Goal: Task Accomplishment & Management: Use online tool/utility

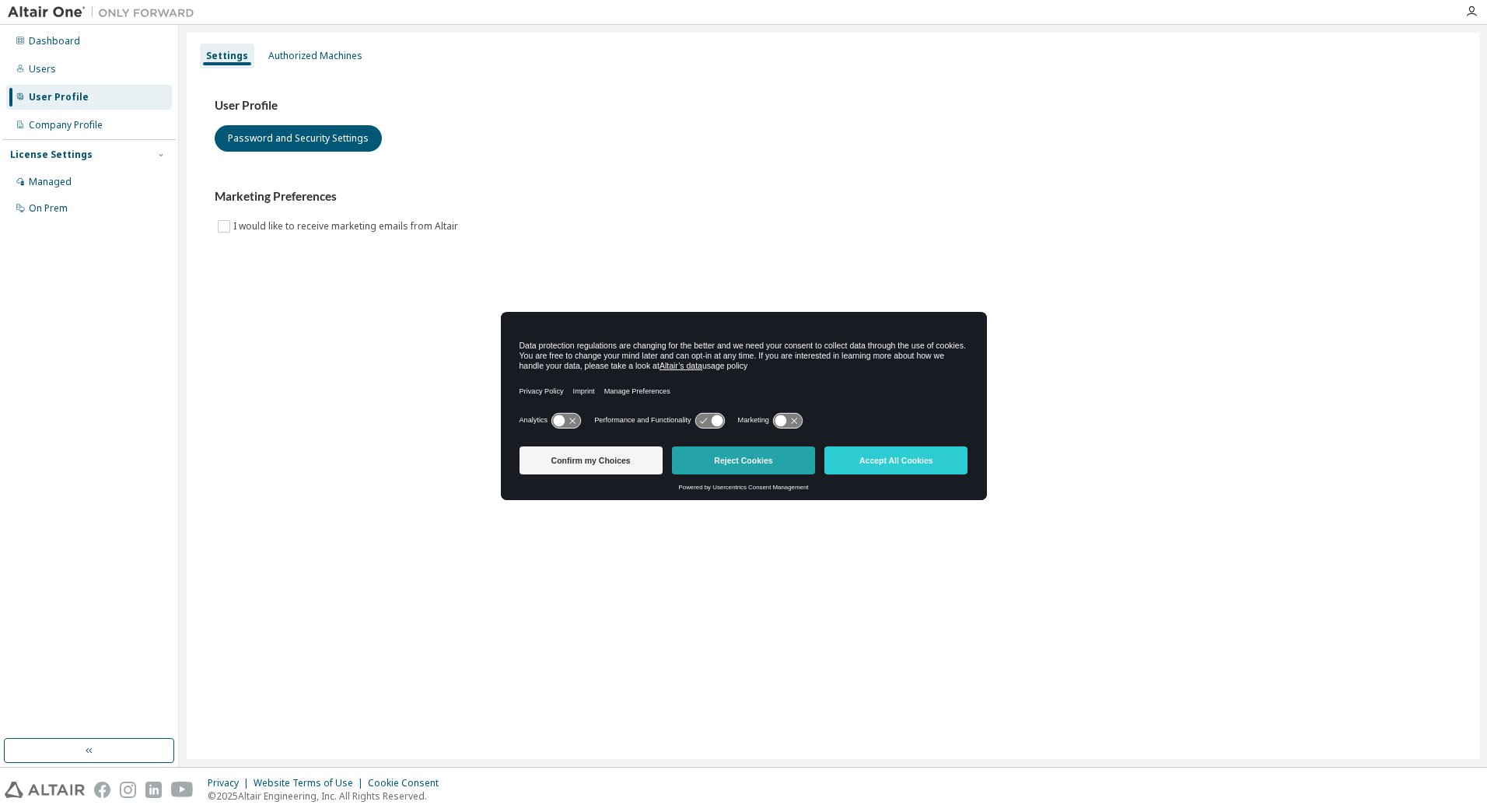
click at [775, 459] on button "Reject Cookies" at bounding box center [744, 460] width 143 height 28
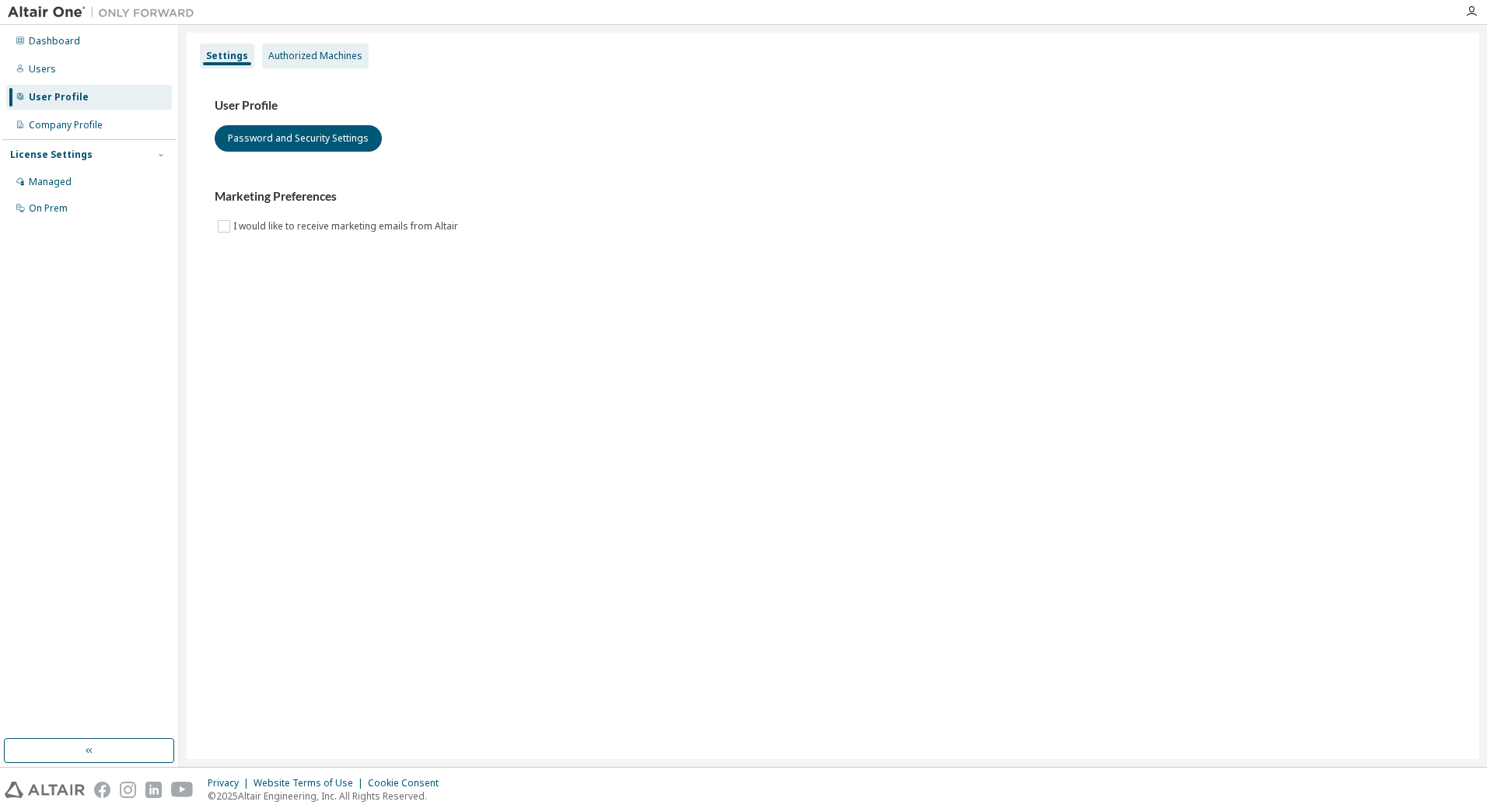
click at [316, 62] on div "Authorized Machines" at bounding box center [316, 56] width 107 height 25
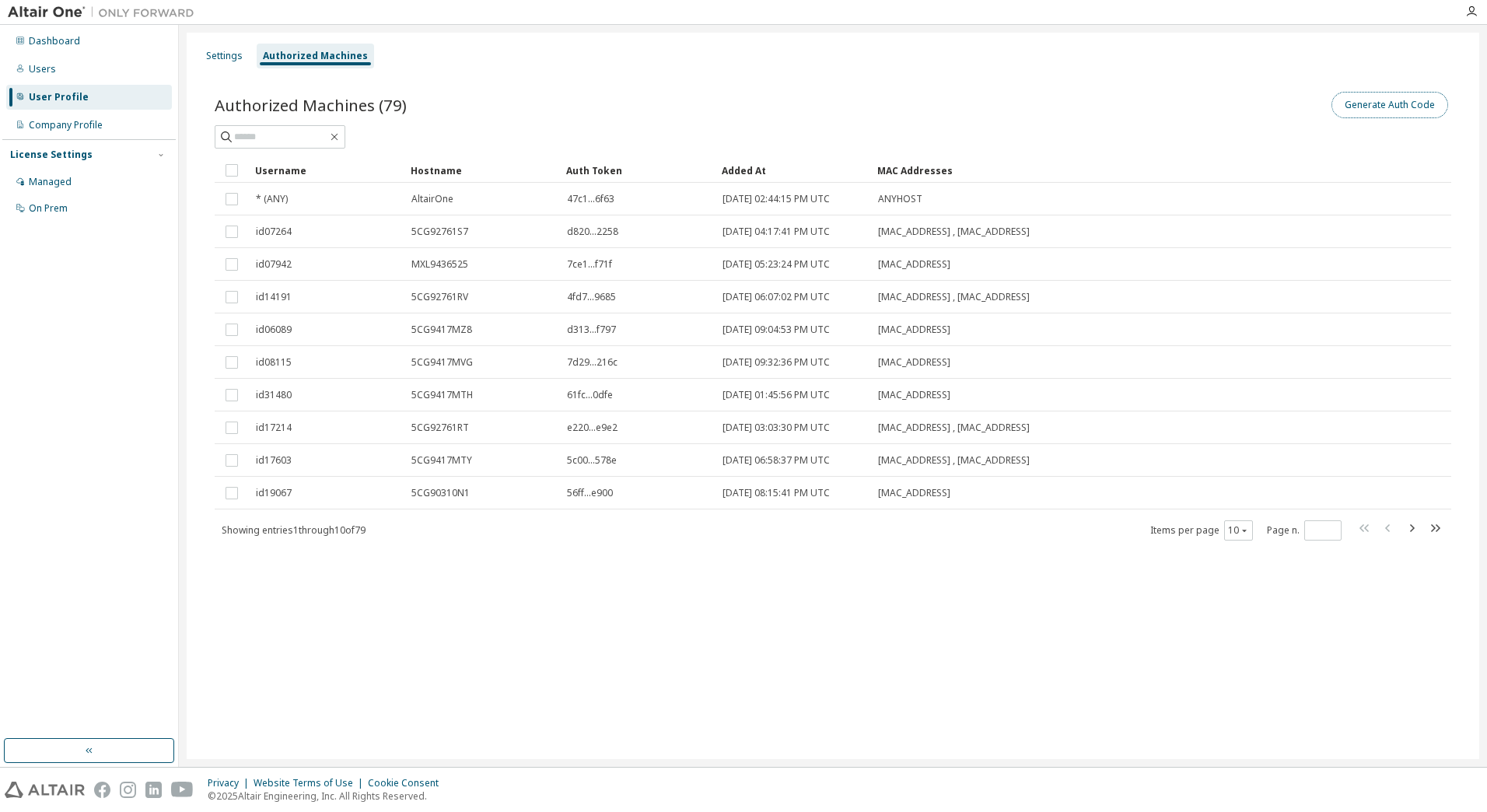
click at [1441, 109] on button "Generate Auth Code" at bounding box center [1389, 105] width 116 height 26
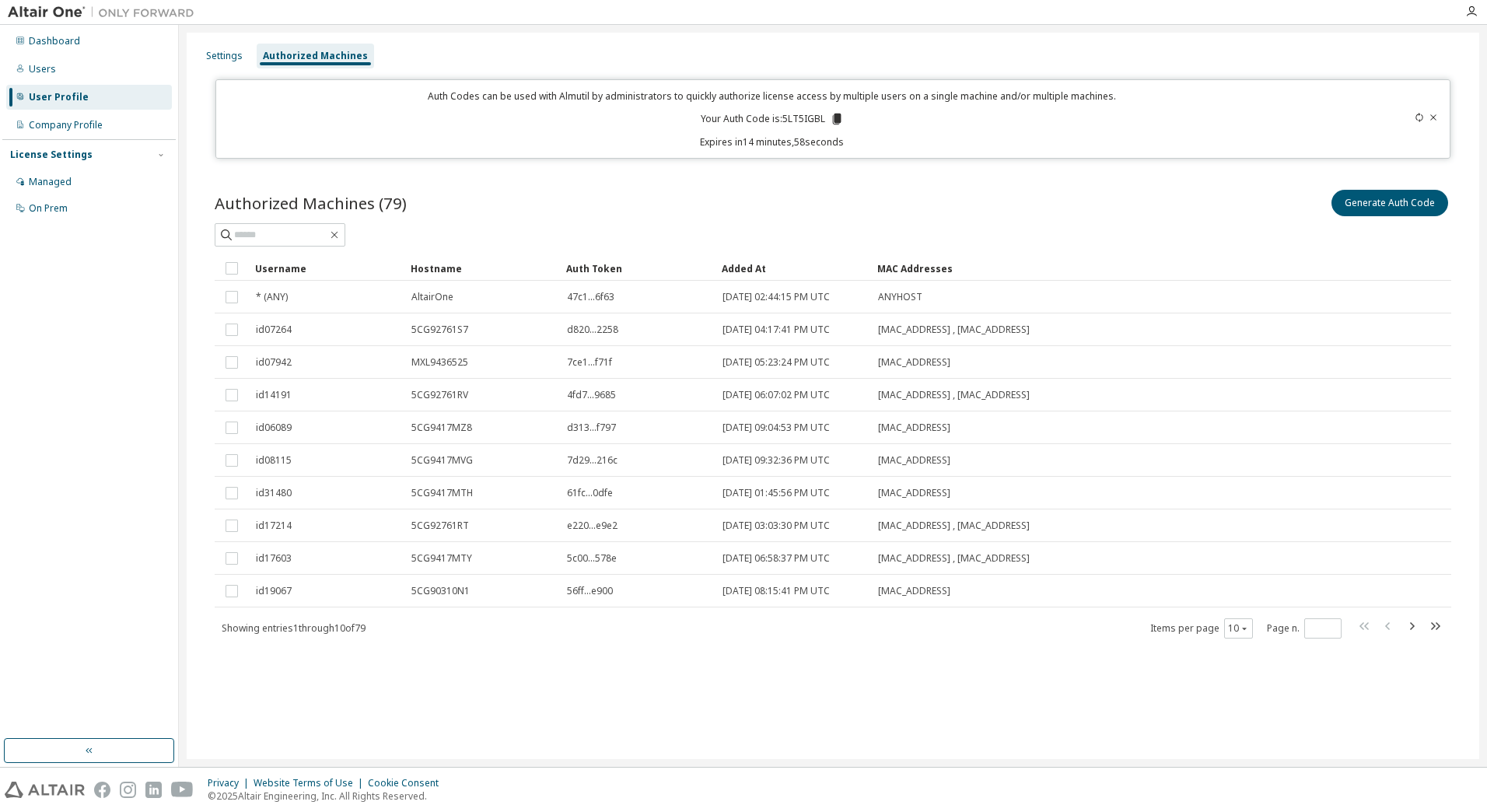
click at [837, 117] on icon at bounding box center [836, 119] width 8 height 11
